Goal: Find specific page/section: Find specific page/section

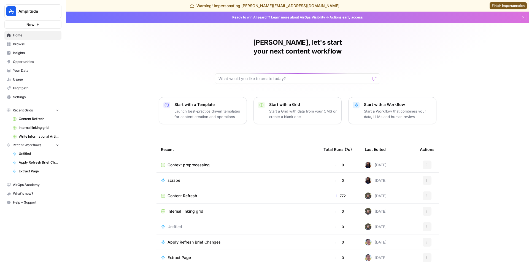
click at [24, 51] on span "Insights" at bounding box center [36, 52] width 46 height 5
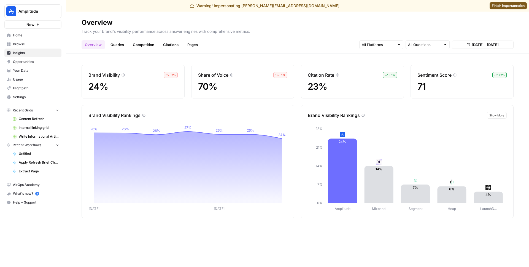
click at [117, 45] on link "Queries" at bounding box center [117, 44] width 20 height 9
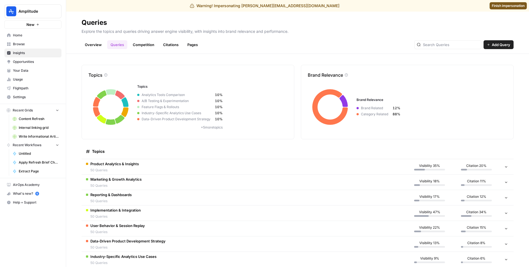
click at [238, 168] on td "Product Analytics & Insights 50 Queries" at bounding box center [244, 166] width 324 height 15
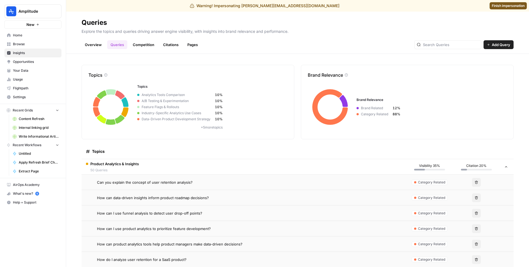
click at [238, 168] on td "Product Analytics & Insights 50 Queries" at bounding box center [244, 166] width 324 height 15
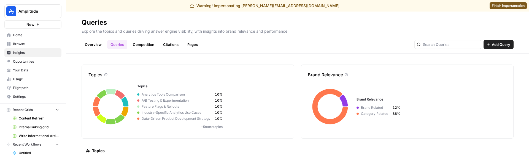
click at [317, 156] on div "Topics" at bounding box center [244, 151] width 316 height 15
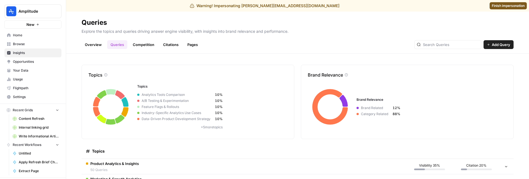
click at [515, 6] on span "Finish impersonation" at bounding box center [508, 5] width 33 height 5
